Goal: Task Accomplishment & Management: Use online tool/utility

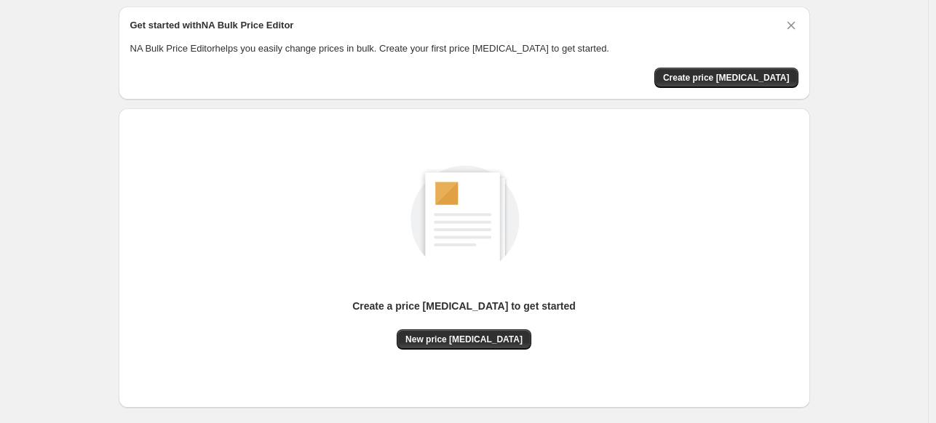
scroll to position [121, 0]
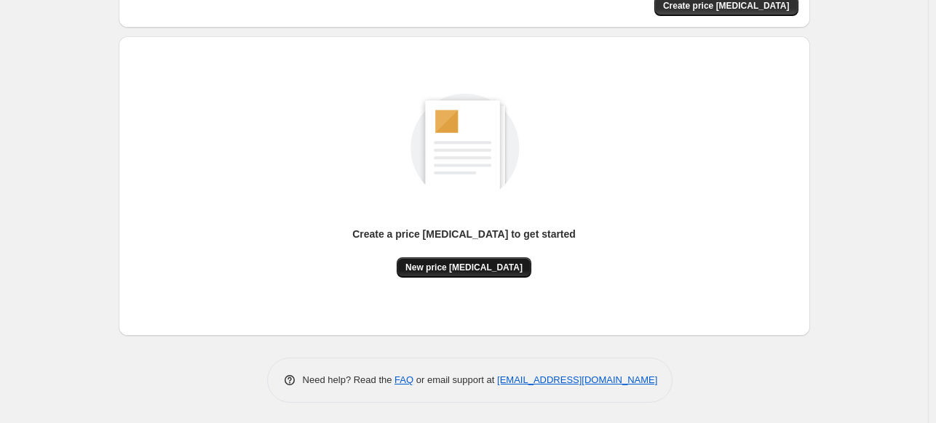
click at [450, 273] on button "New price [MEDICAL_DATA]" at bounding box center [463, 268] width 135 height 20
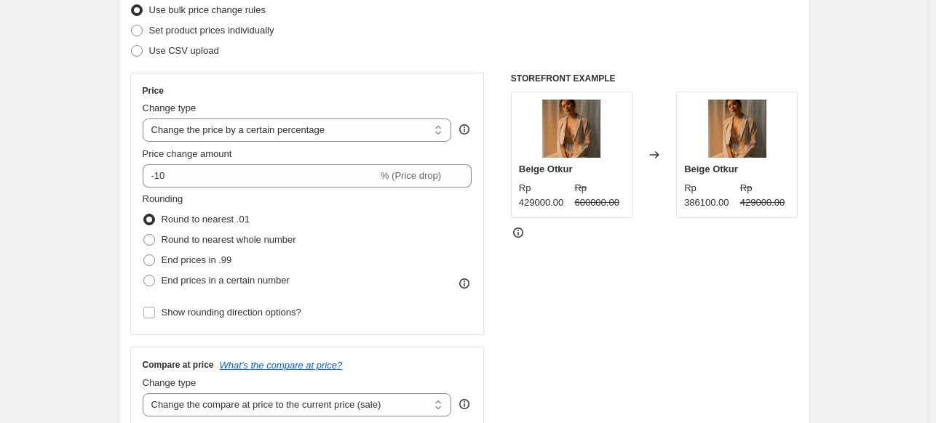
scroll to position [218, 0]
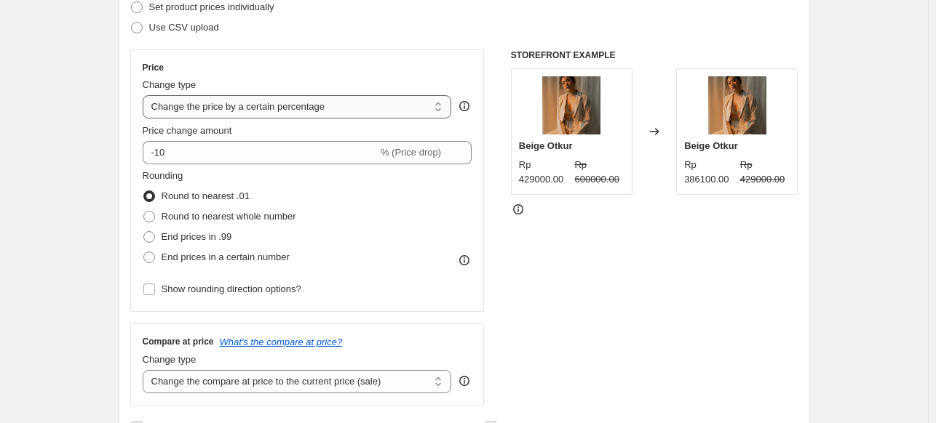
click at [231, 109] on select "Change the price to a certain amount Change the price by a certain amount Chang…" at bounding box center [297, 106] width 309 height 23
click at [145, 95] on select "Change the price to a certain amount Change the price by a certain amount Chang…" at bounding box center [297, 106] width 309 height 23
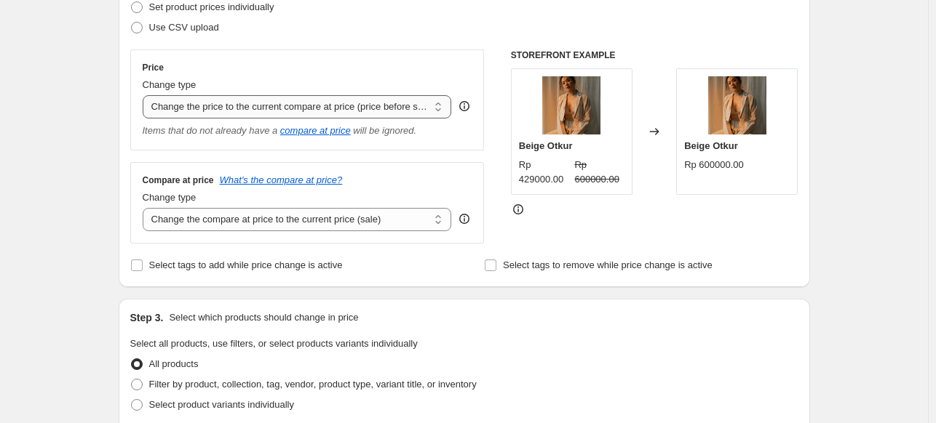
click at [314, 106] on select "Change the price to a certain amount Change the price by a certain amount Chang…" at bounding box center [297, 106] width 309 height 23
click at [145, 95] on select "Change the price to a certain amount Change the price by a certain amount Chang…" at bounding box center [297, 106] width 309 height 23
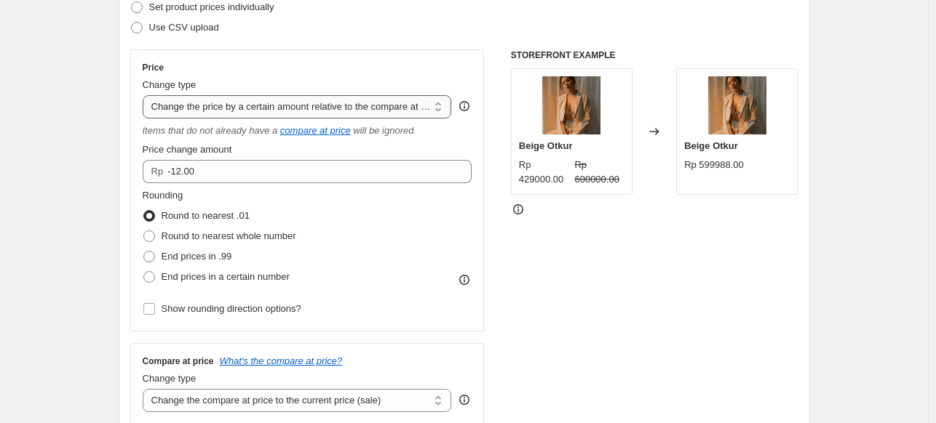
click at [372, 107] on select "Change the price to a certain amount Change the price by a certain amount Chang…" at bounding box center [297, 106] width 309 height 23
select select "percentage"
click at [145, 95] on select "Change the price to a certain amount Change the price by a certain amount Chang…" at bounding box center [297, 106] width 309 height 23
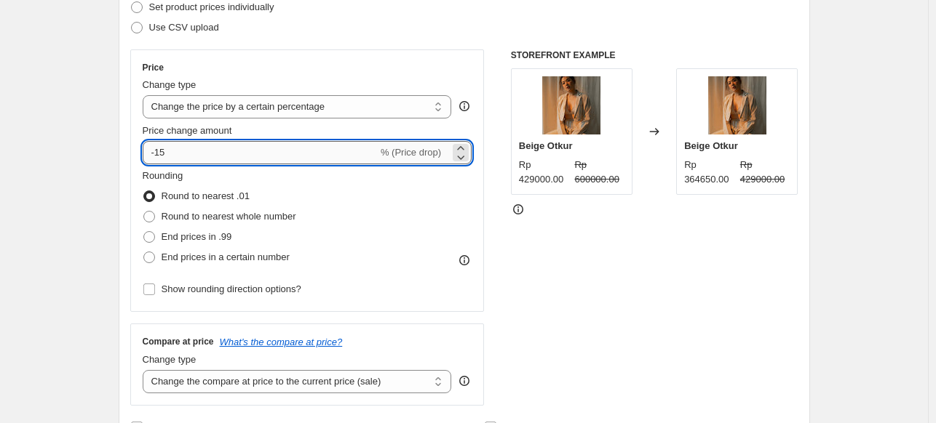
click at [229, 154] on input "-15" at bounding box center [260, 152] width 235 height 23
drag, startPoint x: 228, startPoint y: 153, endPoint x: 134, endPoint y: 153, distance: 93.8
click at [134, 153] on div "Price Change type Change the price to a certain amount Change the price by a ce…" at bounding box center [307, 180] width 354 height 263
type input "10"
click at [483, 229] on div "Price Change type Change the price to a certain amount Change the price by a ce…" at bounding box center [307, 180] width 354 height 263
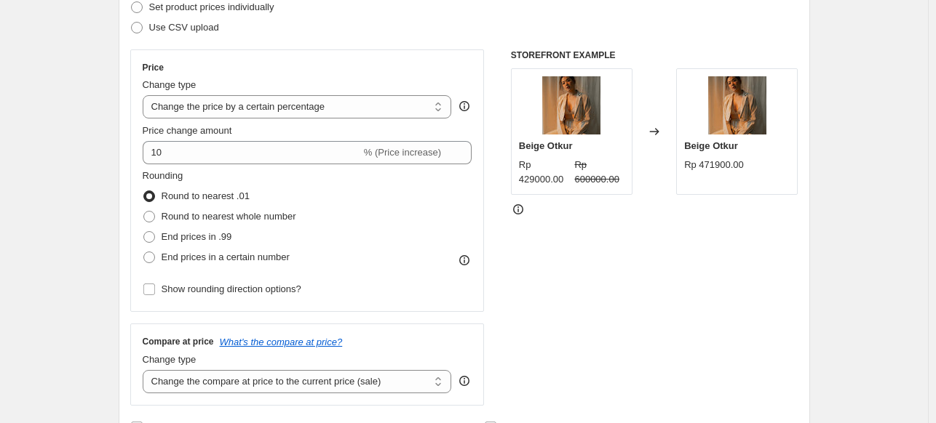
click at [511, 223] on div "Price Change type Change the price to a certain amount Change the price by a ce…" at bounding box center [464, 227] width 668 height 356
click at [406, 110] on select "Change the price to a certain amount Change the price by a certain amount Chang…" at bounding box center [297, 106] width 309 height 23
select select "by"
click at [145, 95] on select "Change the price to a certain amount Change the price by a certain amount Chang…" at bounding box center [297, 106] width 309 height 23
type input "-10.00"
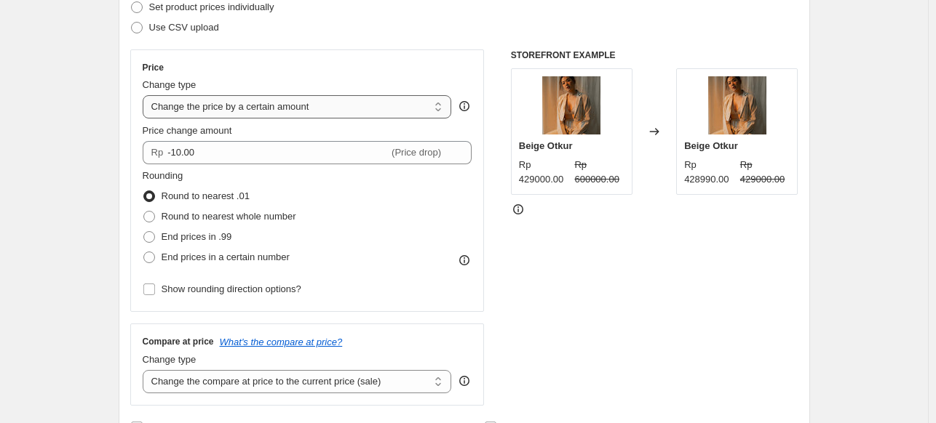
click at [398, 103] on select "Change the price to a certain amount Change the price by a certain amount Chang…" at bounding box center [297, 106] width 309 height 23
click at [145, 95] on select "Change the price to a certain amount Change the price by a certain amount Chang…" at bounding box center [297, 106] width 309 height 23
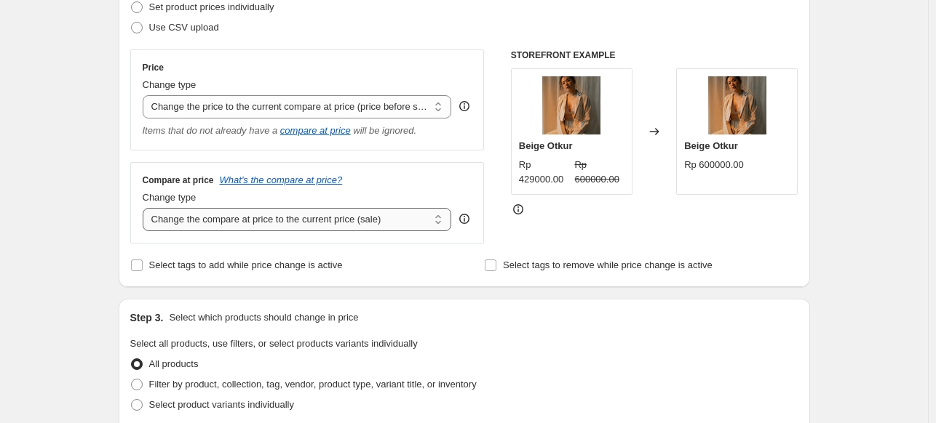
click at [235, 218] on select "Change the compare at price to the current price (sale) Change the compare at p…" at bounding box center [297, 219] width 309 height 23
click at [324, 104] on select "Change the price to a certain amount Change the price by a certain amount Chang…" at bounding box center [297, 106] width 309 height 23
click at [101, 116] on div "Create new price [MEDICAL_DATA]. This page is ready Create new price [MEDICAL_D…" at bounding box center [464, 428] width 928 height 1293
click at [231, 113] on select "Change the price to a certain amount Change the price by a certain amount Chang…" at bounding box center [297, 106] width 309 height 23
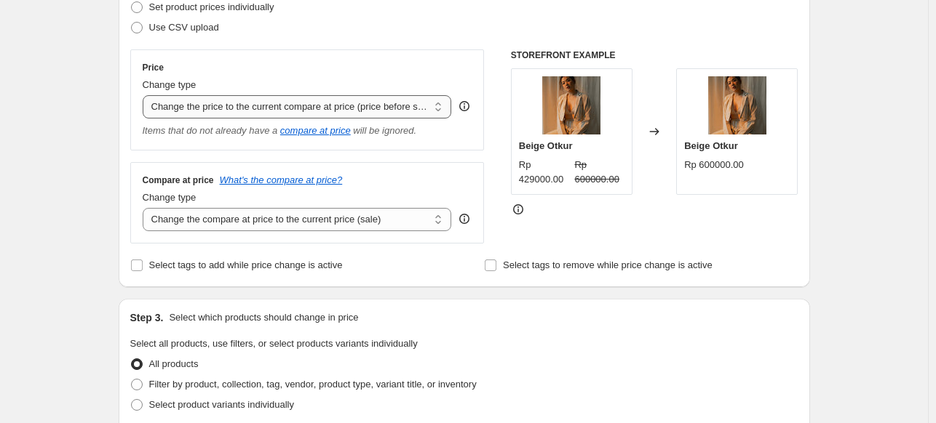
select select "pcap"
click at [145, 95] on select "Change the price to a certain amount Change the price by a certain amount Chang…" at bounding box center [297, 106] width 309 height 23
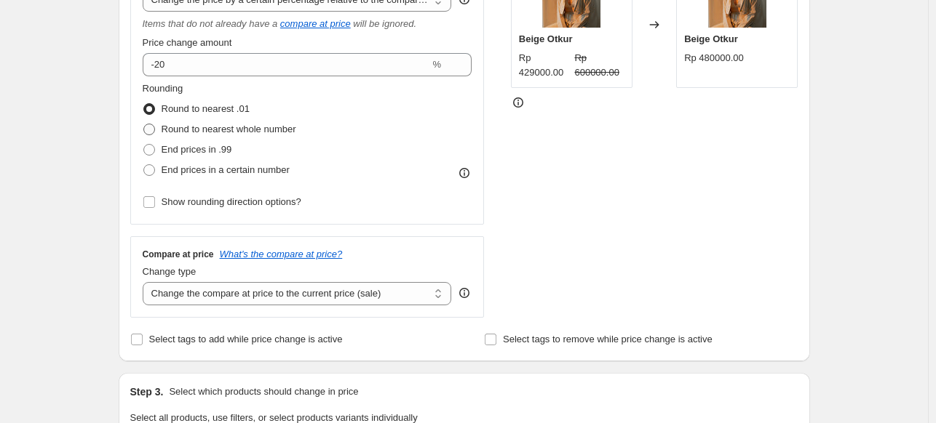
scroll to position [291, 0]
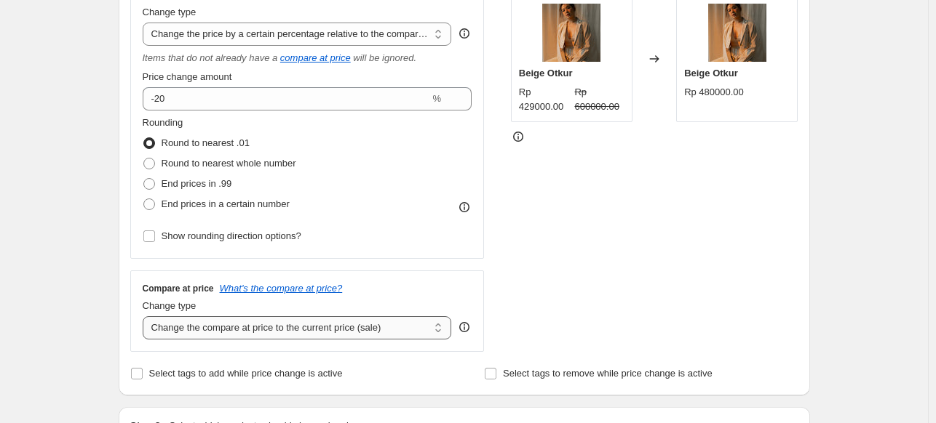
click at [260, 318] on select "Change the compare at price to the current price (sale) Change the compare at p…" at bounding box center [297, 327] width 309 height 23
select select "to"
click at [145, 317] on select "Change the compare at price to the current price (sale) Change the compare at p…" at bounding box center [297, 327] width 309 height 23
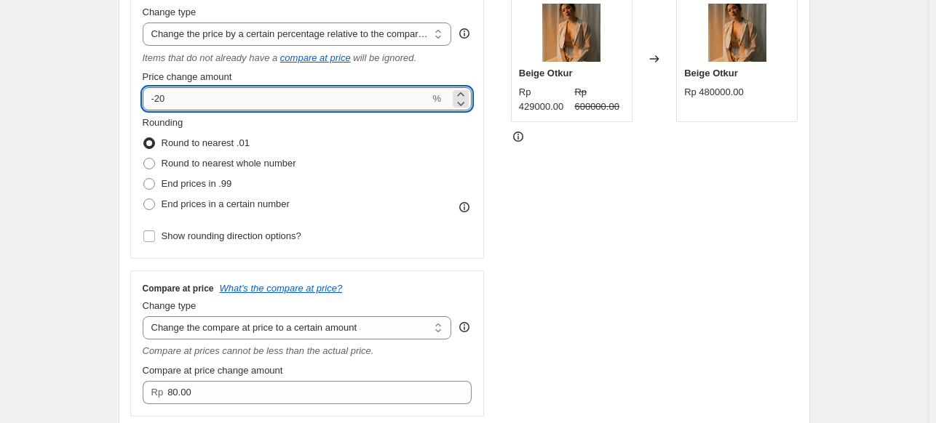
click at [314, 97] on input "-20" at bounding box center [286, 98] width 287 height 23
type input "-18"
click at [203, 39] on select "Change the price to a certain amount Change the price by a certain amount Chang…" at bounding box center [297, 34] width 309 height 23
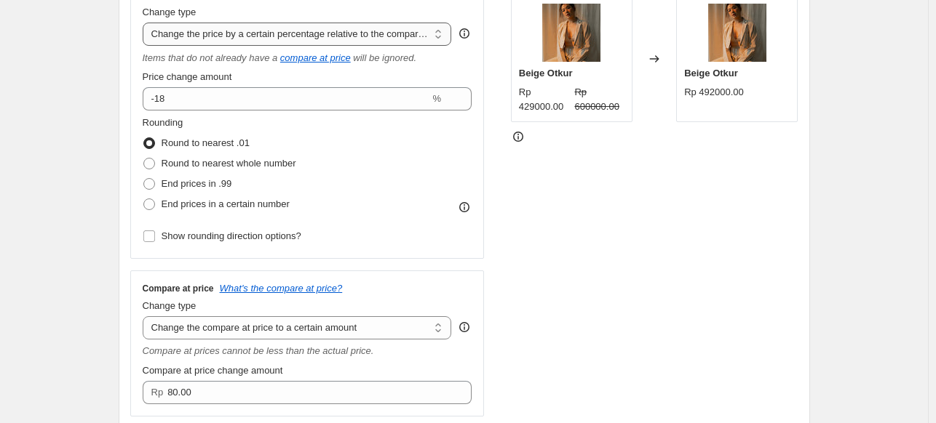
select select "to"
click at [145, 23] on select "Change the price to a certain amount Change the price by a certain amount Chang…" at bounding box center [297, 34] width 309 height 23
type input "80.00"
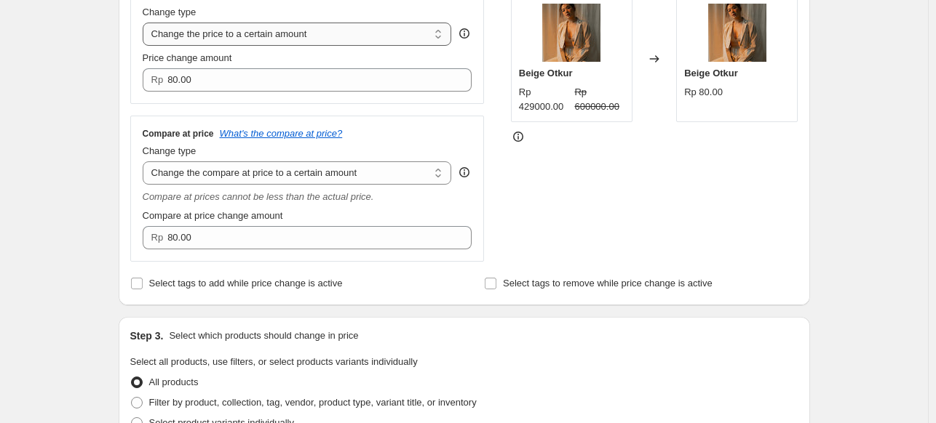
click at [234, 40] on select "Change the price to a certain amount Change the price by a certain amount Chang…" at bounding box center [297, 34] width 309 height 23
select select "no_change"
click at [145, 23] on select "Change the price to a certain amount Change the price by a certain amount Chang…" at bounding box center [297, 34] width 309 height 23
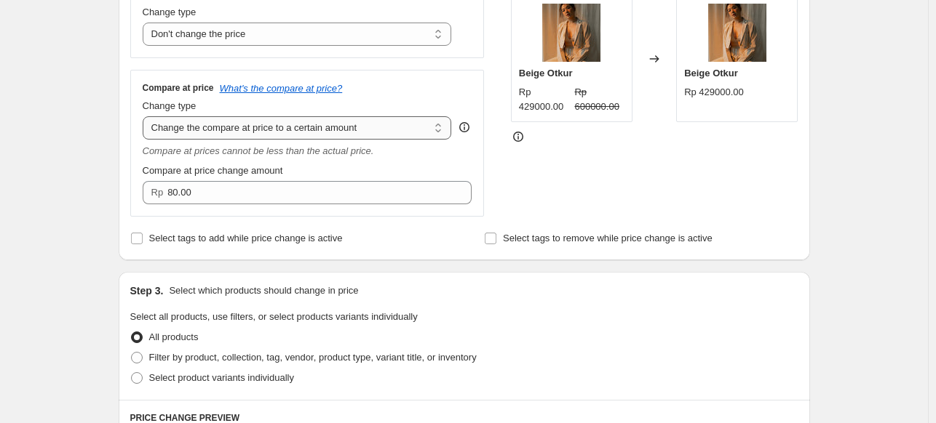
click at [303, 128] on select "Change the compare at price to the current price (sale) Change the compare at p…" at bounding box center [297, 127] width 309 height 23
select select "percentage"
click at [145, 116] on select "Change the compare at price to the current price (sale) Change the compare at p…" at bounding box center [297, 127] width 309 height 23
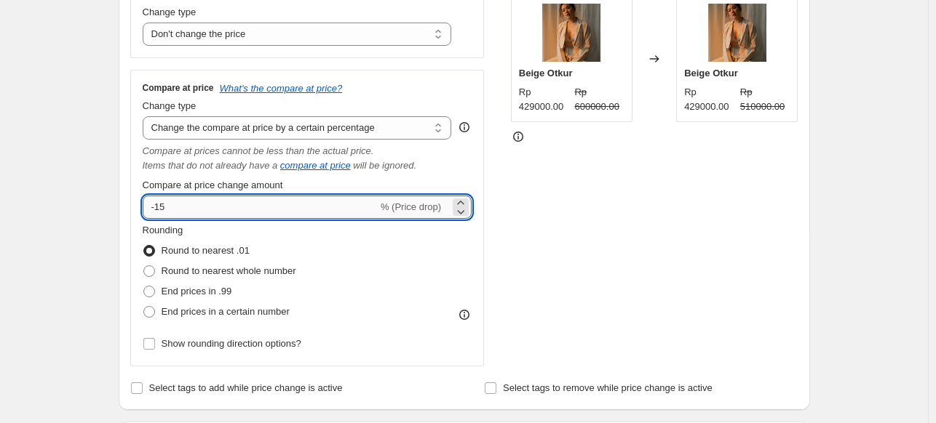
click at [217, 211] on input "-15" at bounding box center [260, 207] width 235 height 23
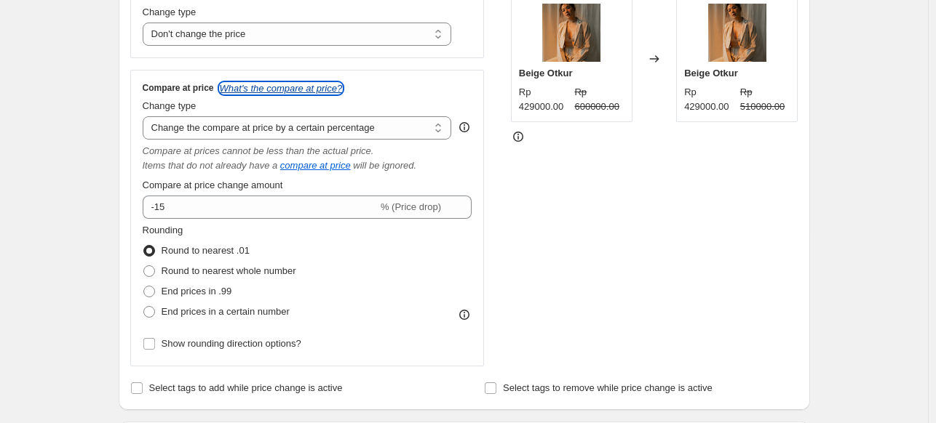
click at [277, 87] on icon "What's the compare at price?" at bounding box center [281, 88] width 123 height 11
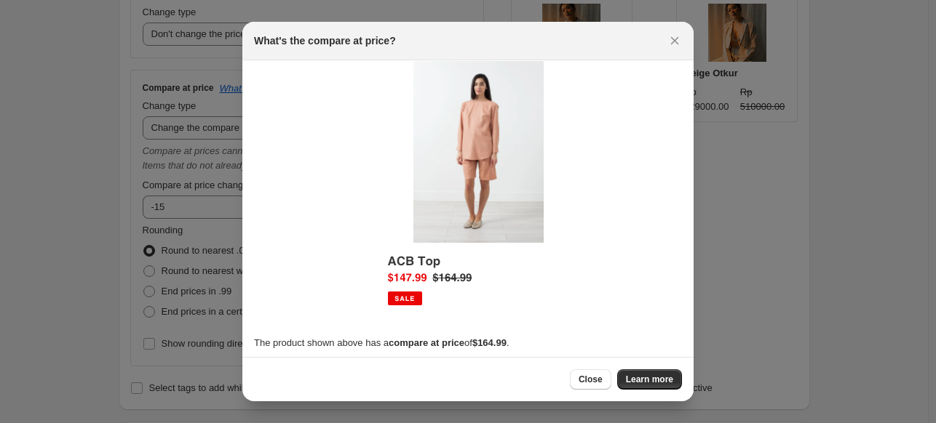
scroll to position [18, 0]
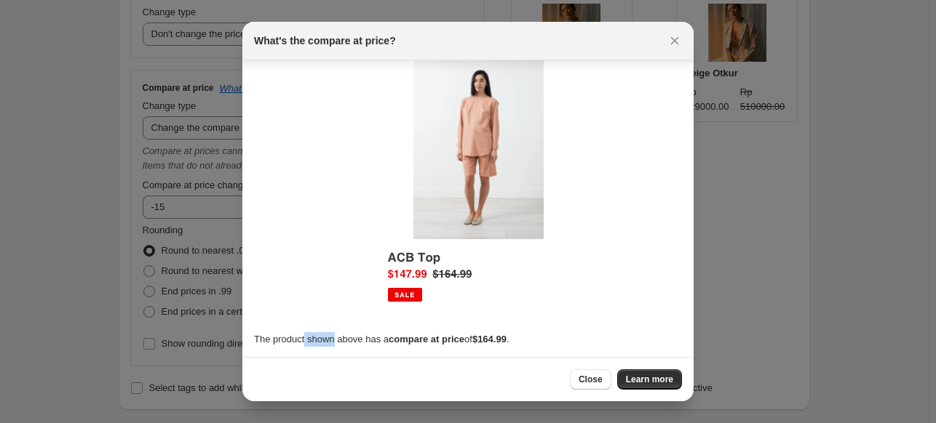
drag, startPoint x: 306, startPoint y: 343, endPoint x: 376, endPoint y: 342, distance: 70.6
click at [346, 342] on p "The product shown above has a compare at price of $164.99 ." at bounding box center [468, 339] width 428 height 15
click at [386, 343] on p "The product shown above has a compare at price of $164.99 ." at bounding box center [468, 339] width 428 height 15
drag, startPoint x: 392, startPoint y: 343, endPoint x: 472, endPoint y: 342, distance: 80.0
click at [472, 342] on p "The product shown above has a compare at price of $164.99 ." at bounding box center [468, 339] width 428 height 15
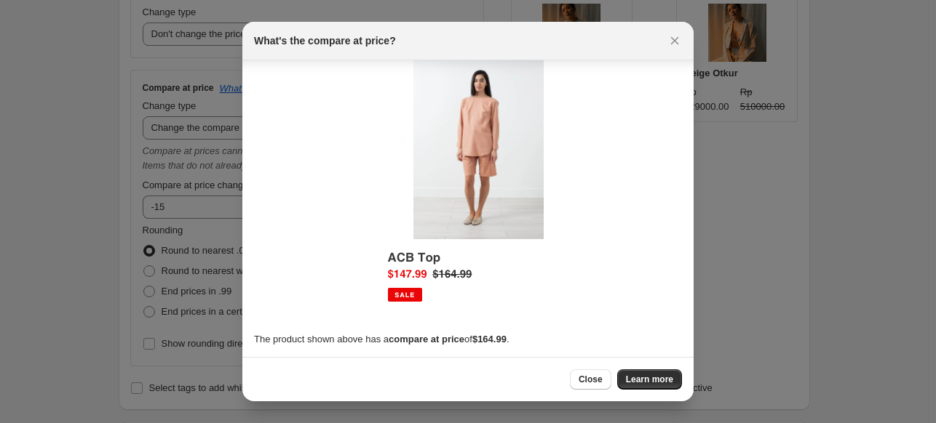
click at [486, 341] on b "$164.99" at bounding box center [489, 339] width 34 height 11
click at [674, 36] on icon "Close" at bounding box center [674, 40] width 15 height 15
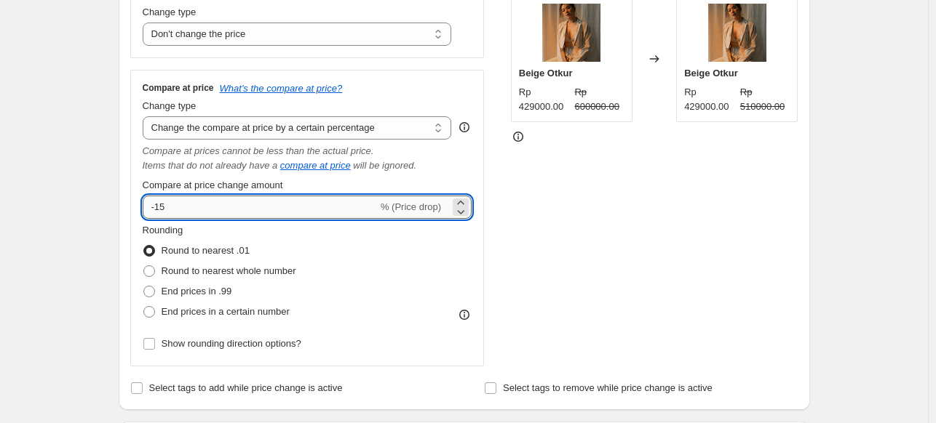
click at [198, 207] on input "-15" at bounding box center [260, 207] width 235 height 23
type input "-10"
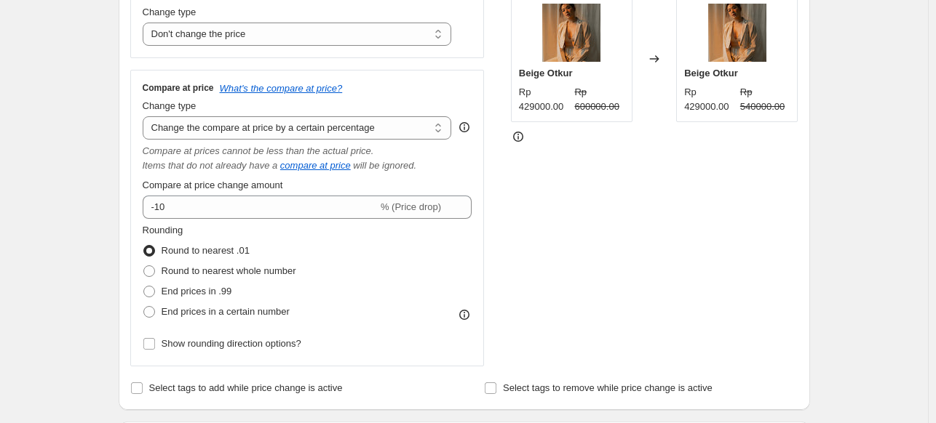
click at [635, 212] on div "STOREFRONT EXAMPLE Beige Otkur Rp 429000.00 Rp 600000.00 Changed to Beige Otkur…" at bounding box center [654, 172] width 287 height 390
click at [636, 212] on div "STOREFRONT EXAMPLE Beige Otkur Rp 429000.00 Rp 600000.00 Changed to Beige Otkur…" at bounding box center [654, 172] width 287 height 390
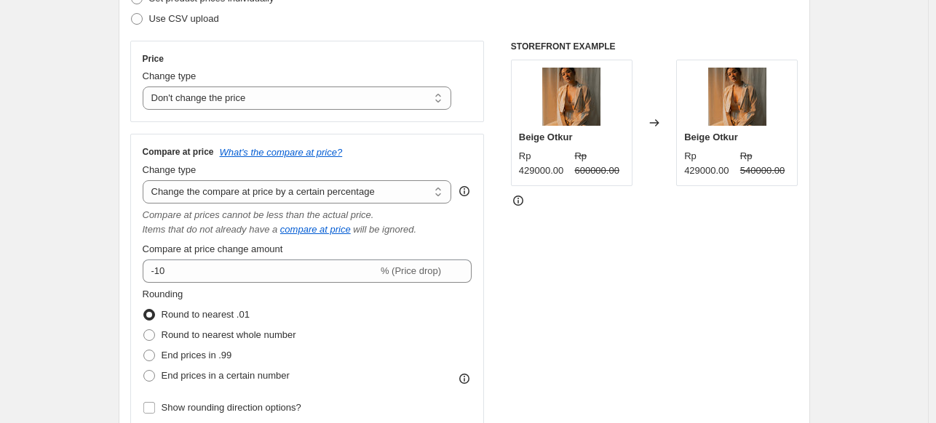
scroll to position [218, 0]
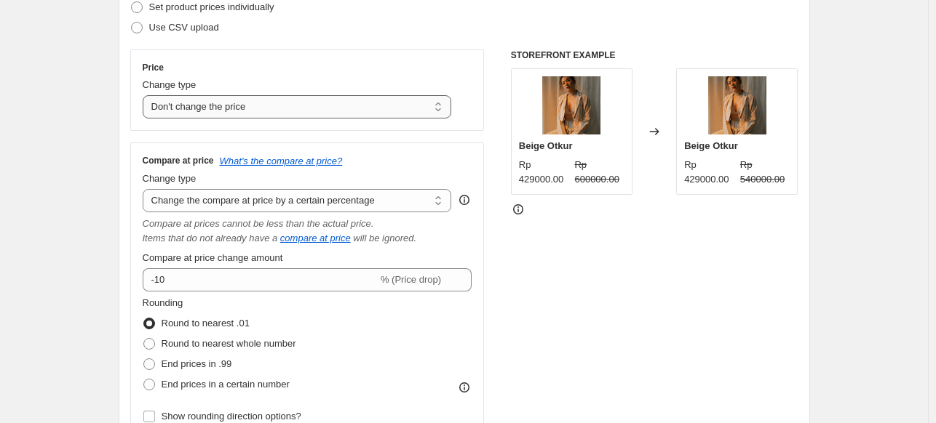
click at [378, 99] on select "Change the price to a certain amount Change the price by a certain amount Chang…" at bounding box center [297, 106] width 309 height 23
select select "percentage"
click at [145, 95] on select "Change the price to a certain amount Change the price by a certain amount Chang…" at bounding box center [297, 106] width 309 height 23
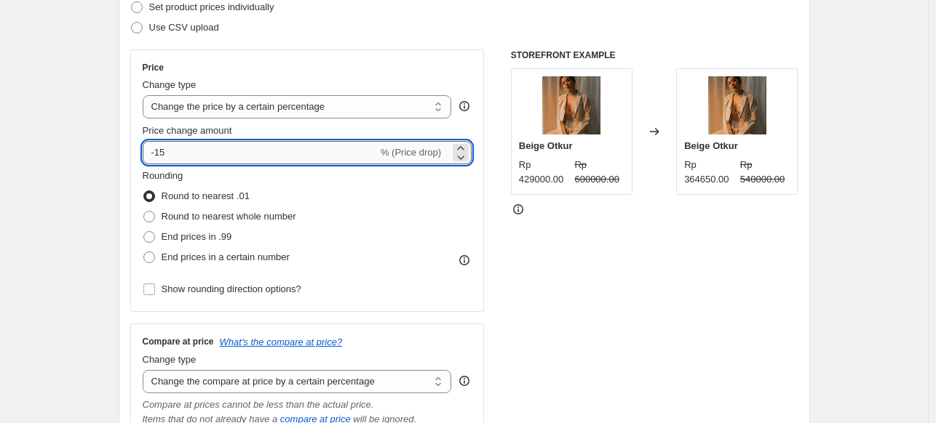
click at [359, 143] on input "-15" at bounding box center [260, 152] width 235 height 23
type input "-10"
click at [538, 231] on div "STOREFRONT EXAMPLE Beige Otkur Rp 429000.00 Rp 600000.00 Changed to Beige Otkur…" at bounding box center [654, 334] width 287 height 571
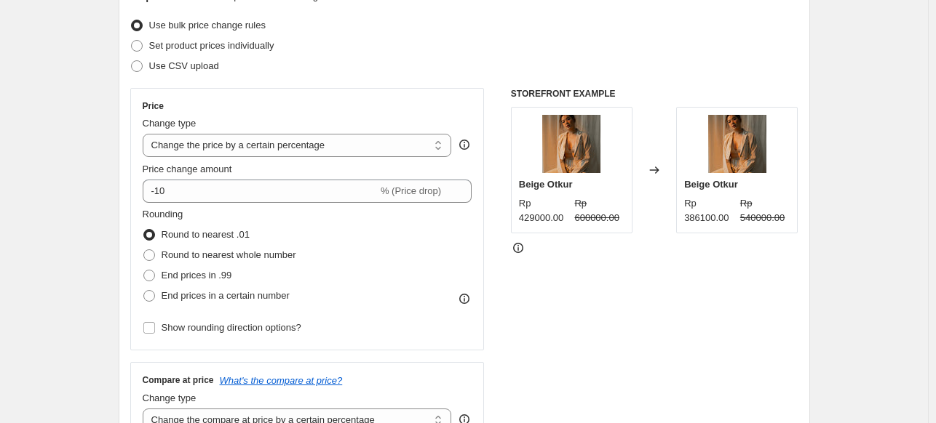
scroll to position [0, 0]
